Goal: Information Seeking & Learning: Learn about a topic

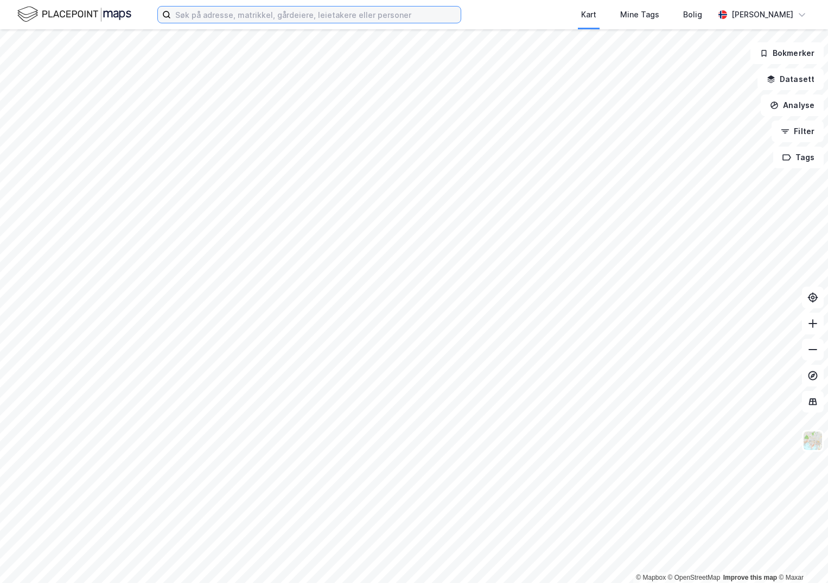
click at [205, 16] on input at bounding box center [316, 15] width 290 height 16
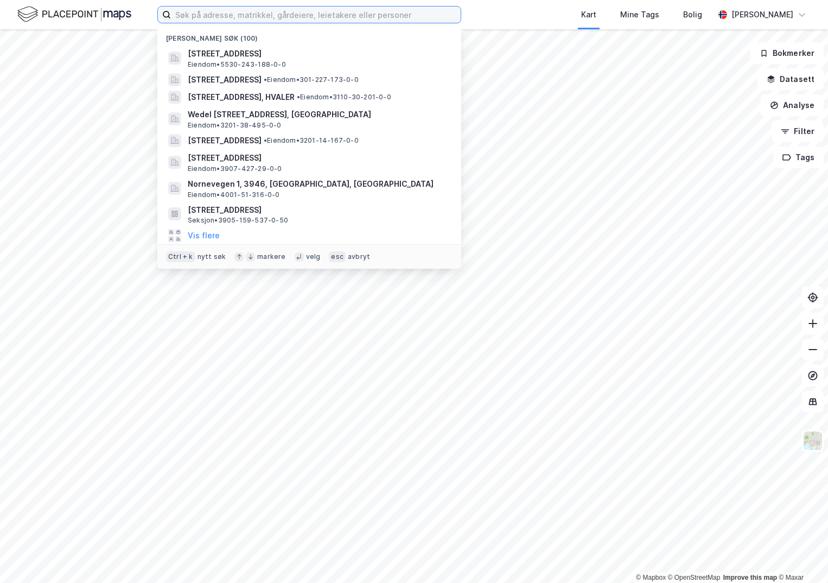
paste input "301-146/300/0/0"
type input "301-146/300/0/0"
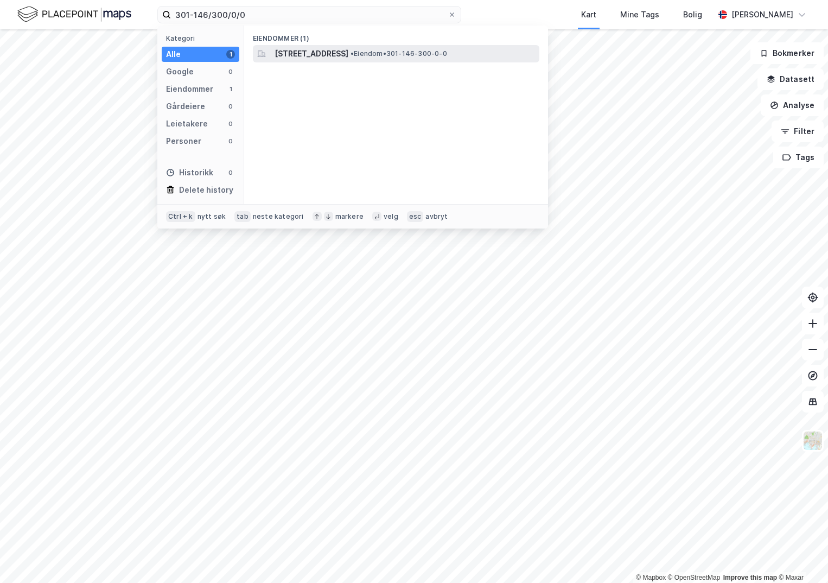
click at [340, 54] on span "[STREET_ADDRESS]" at bounding box center [312, 53] width 74 height 13
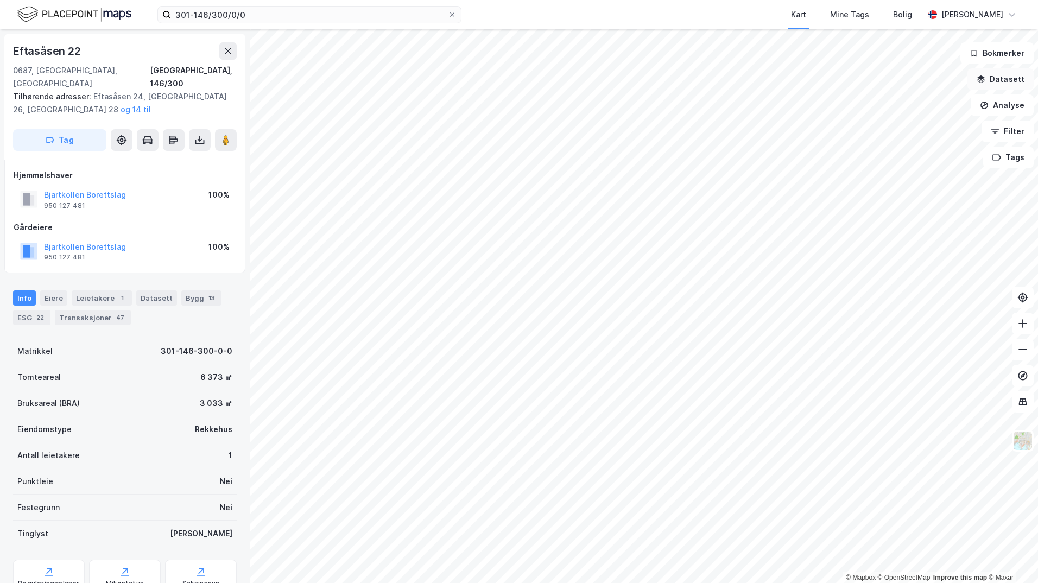
click at [828, 81] on button "Datasett" at bounding box center [1000, 79] width 66 height 22
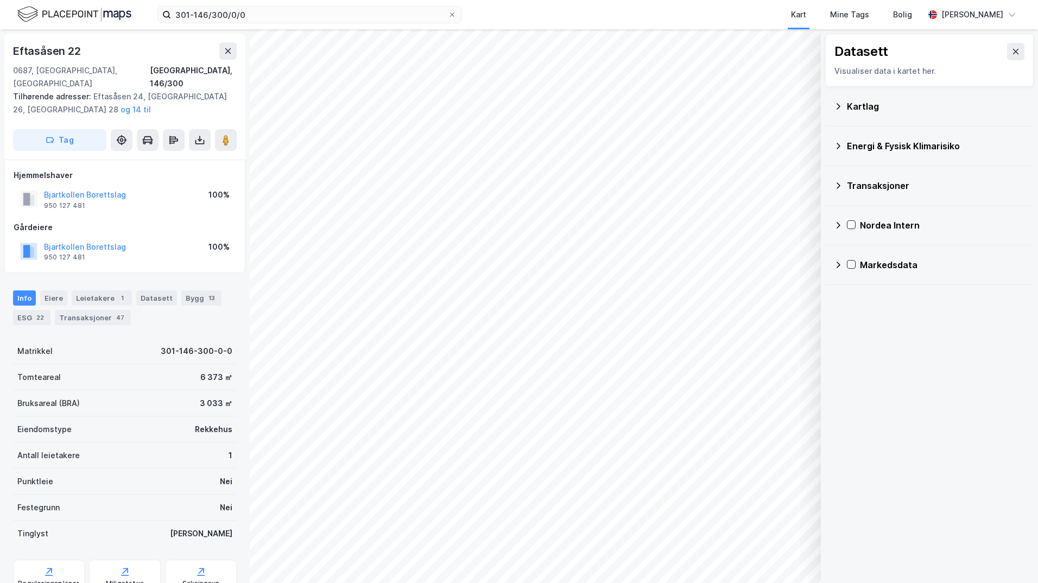
click at [828, 107] on icon at bounding box center [838, 106] width 9 height 9
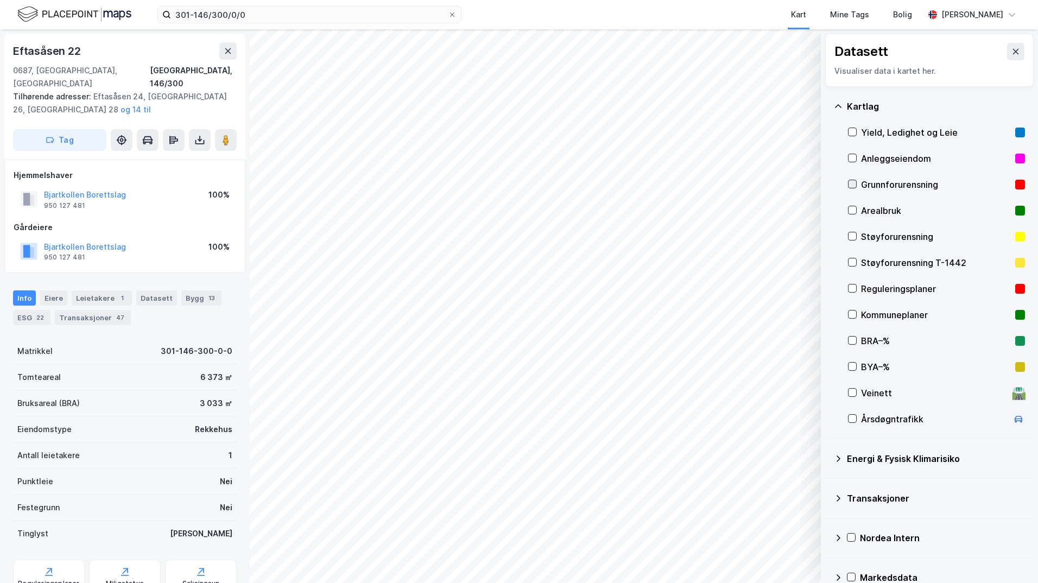
click at [828, 181] on icon at bounding box center [852, 184] width 8 height 8
click at [828, 236] on icon at bounding box center [852, 236] width 8 height 8
click at [828, 234] on icon at bounding box center [852, 236] width 8 height 8
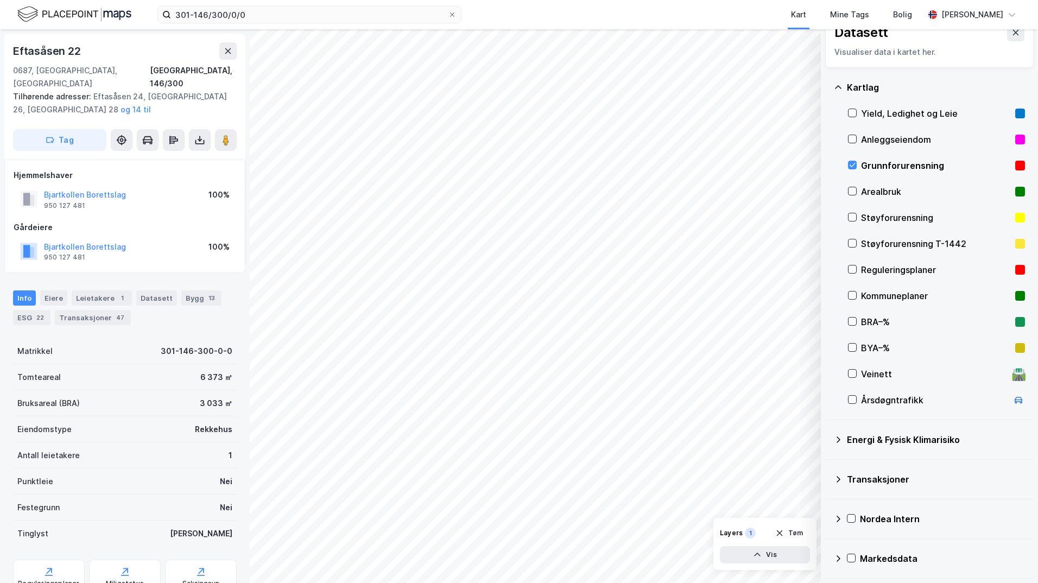
click at [828, 437] on icon at bounding box center [838, 439] width 9 height 9
click at [828, 464] on icon at bounding box center [865, 465] width 8 height 8
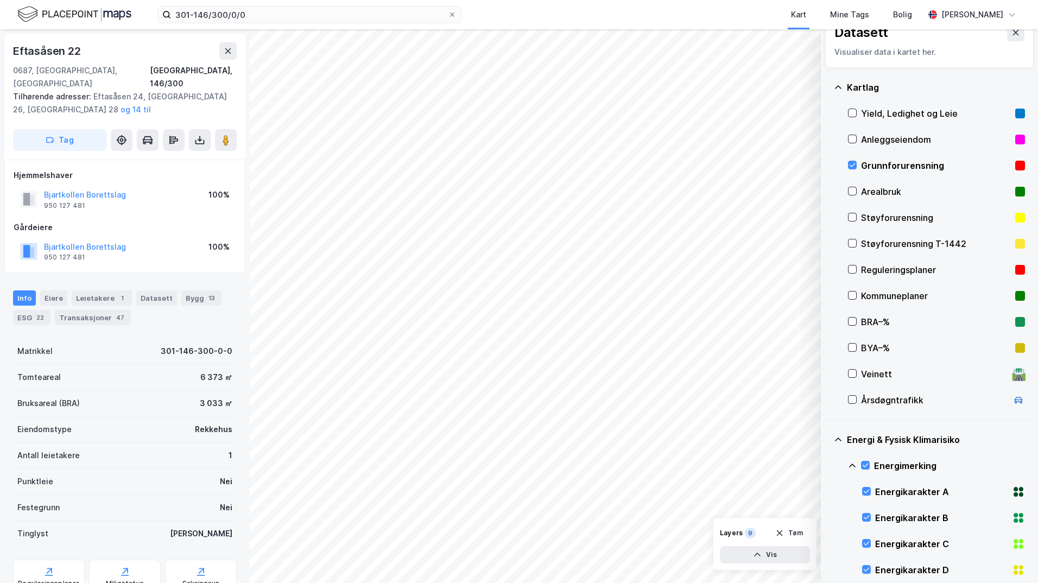
click at [828, 464] on icon at bounding box center [852, 465] width 9 height 9
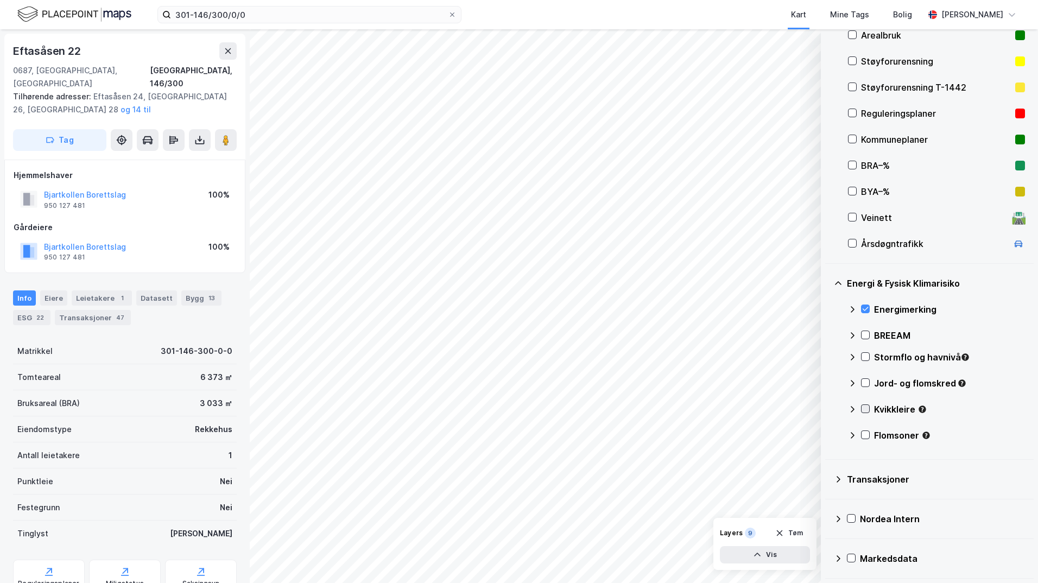
click at [828, 410] on icon at bounding box center [866, 409] width 6 height 4
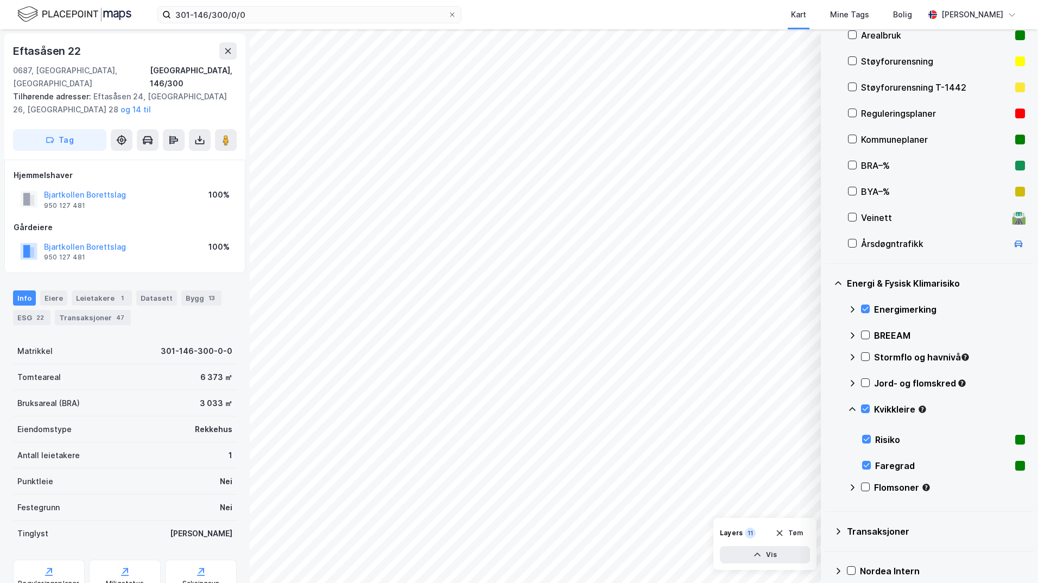
click at [828, 407] on icon at bounding box center [852, 409] width 9 height 9
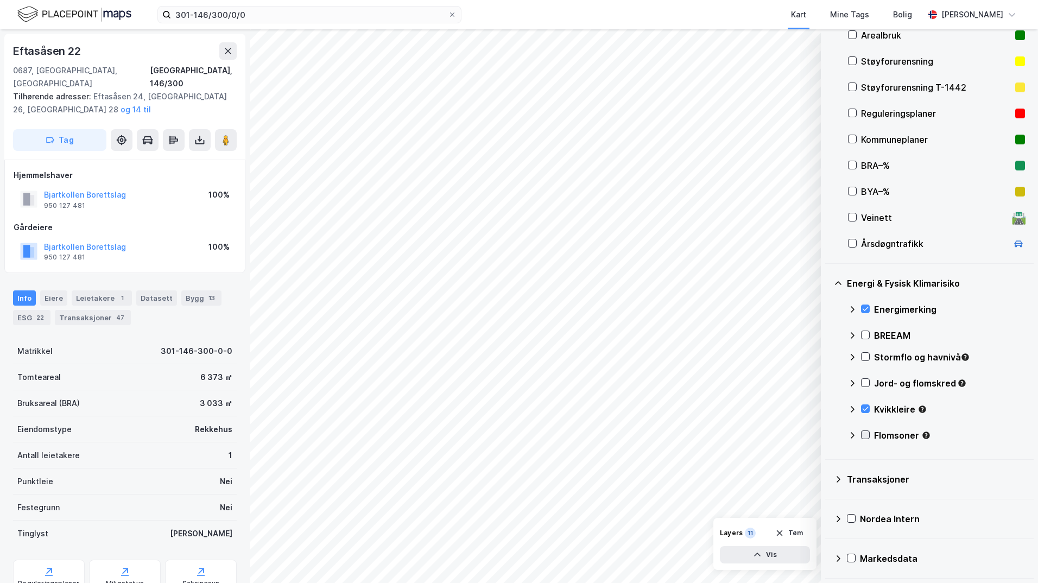
click at [828, 434] on icon at bounding box center [865, 435] width 8 height 8
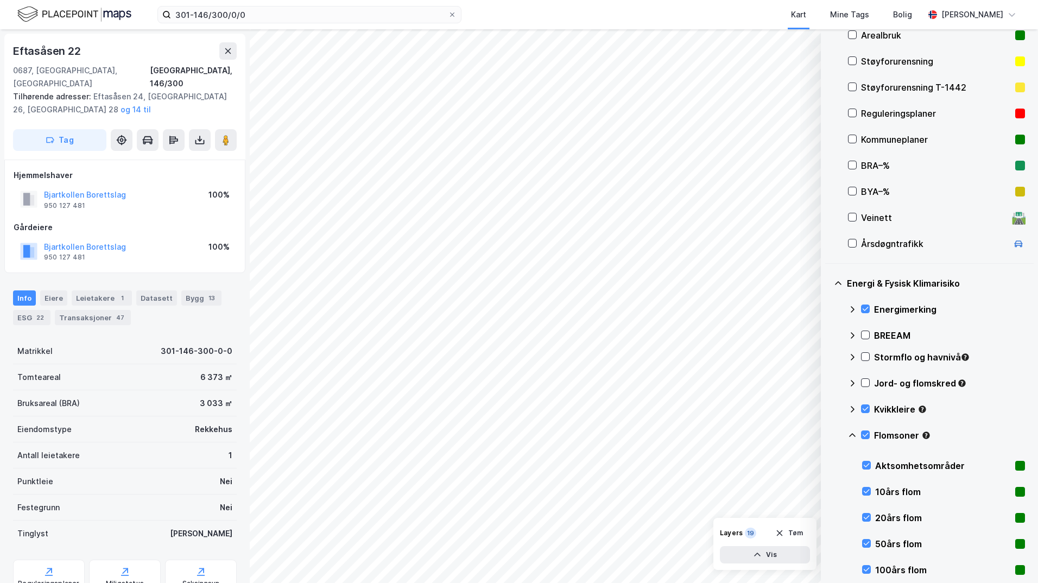
click at [828, 435] on icon at bounding box center [852, 435] width 9 height 9
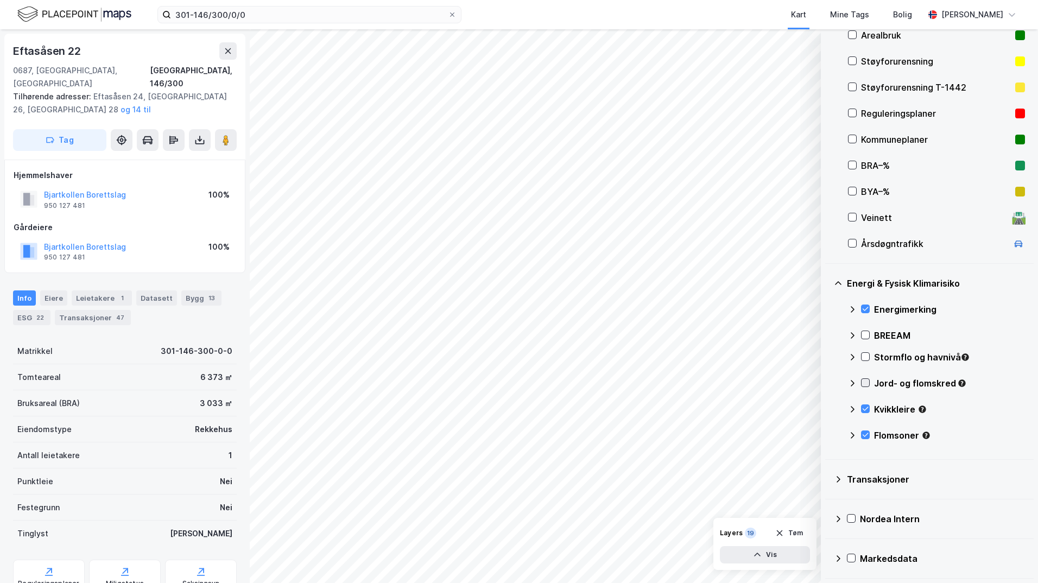
click at [828, 383] on icon at bounding box center [865, 383] width 8 height 8
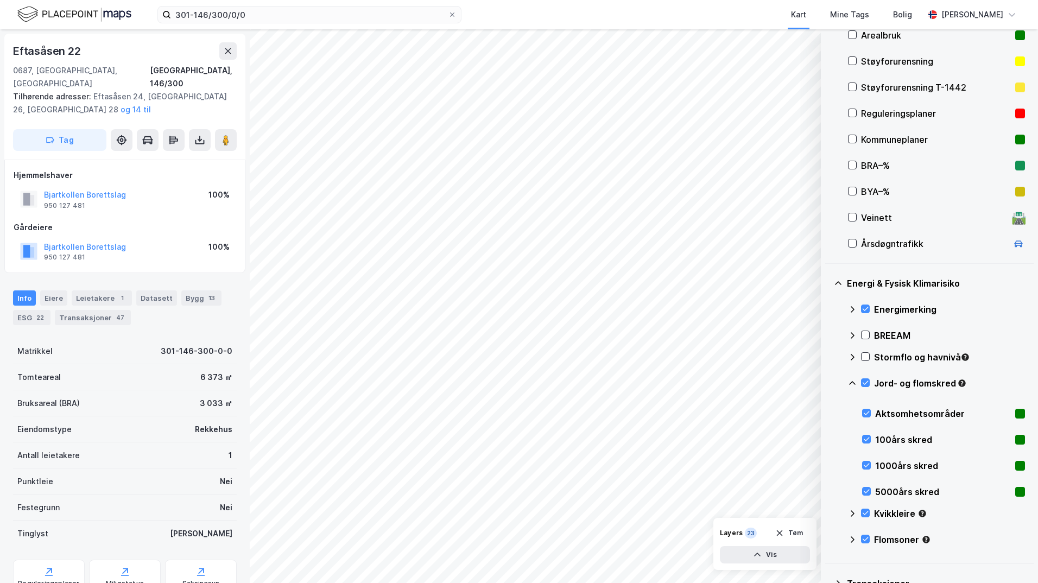
click at [828, 381] on icon at bounding box center [852, 383] width 9 height 9
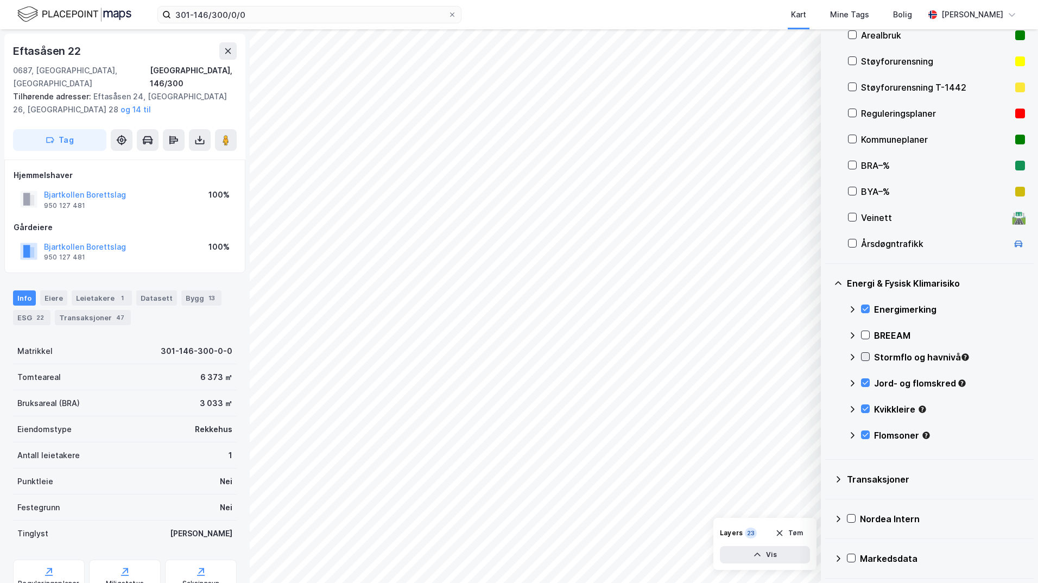
click at [828, 356] on icon at bounding box center [865, 357] width 8 height 8
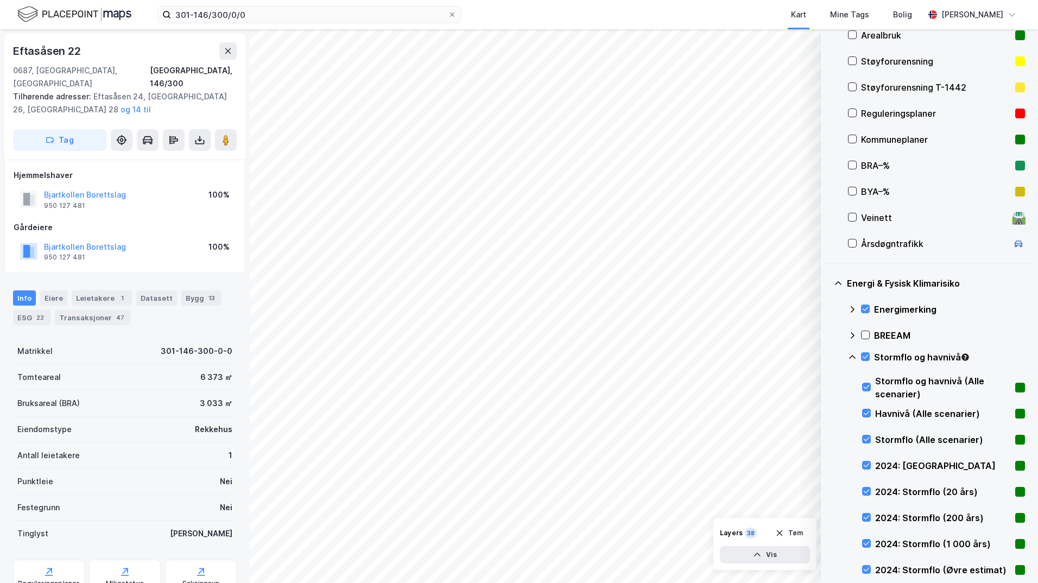
click at [828, 357] on icon at bounding box center [852, 357] width 9 height 9
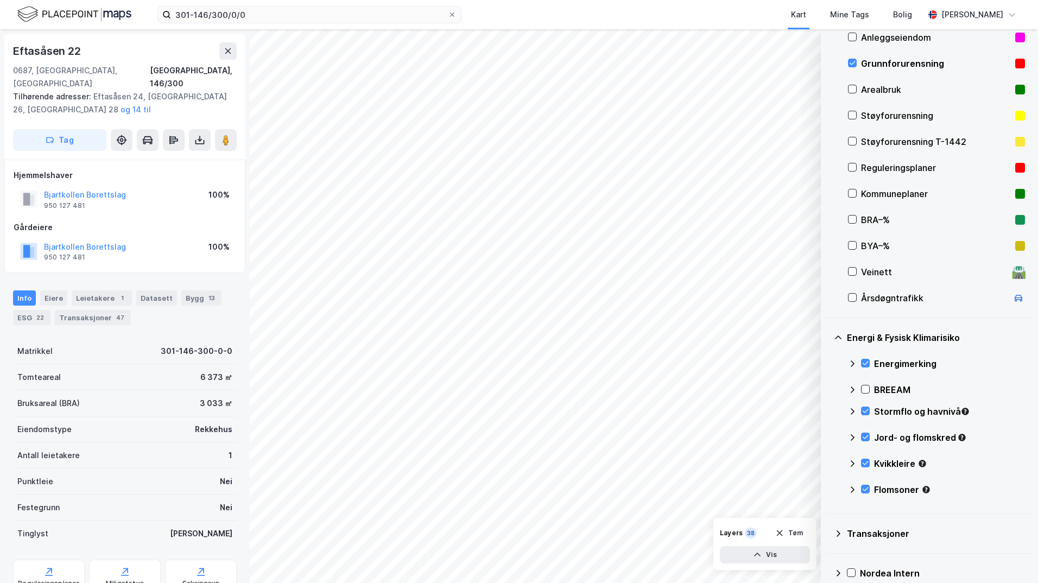
scroll to position [67, 0]
